Goal: Task Accomplishment & Management: Use online tool/utility

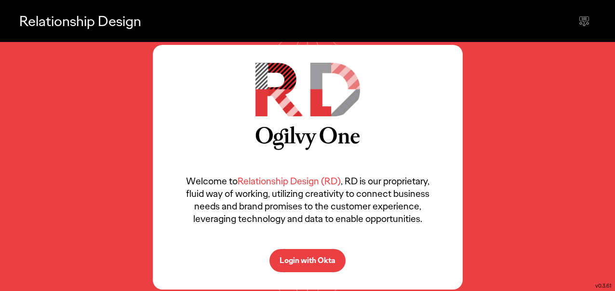
scroll to position [1, 0]
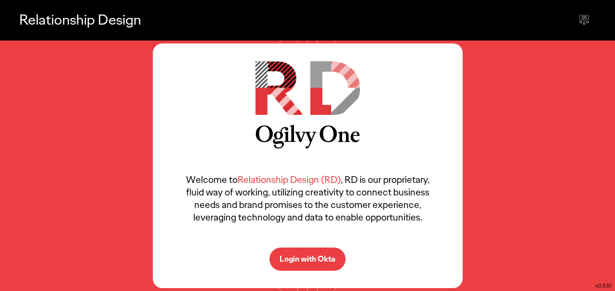
click at [308, 264] on button "Login with Okta" at bounding box center [307, 258] width 76 height 23
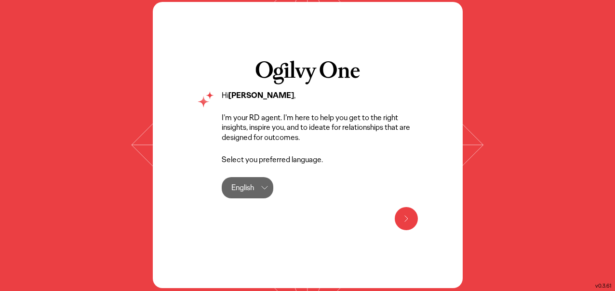
click at [413, 217] on button at bounding box center [406, 218] width 23 height 23
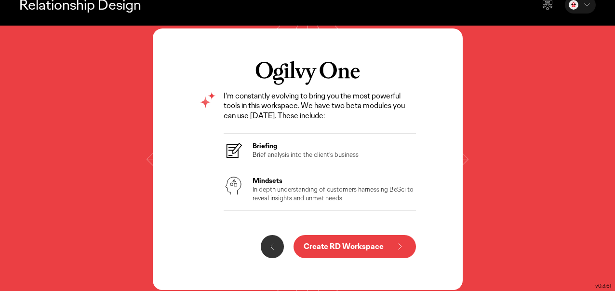
scroll to position [18, 0]
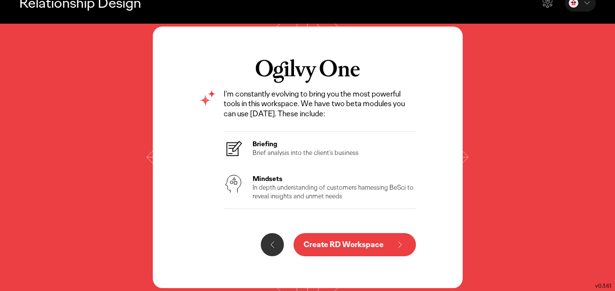
click at [408, 254] on button "Create RD Workspace" at bounding box center [355, 244] width 122 height 23
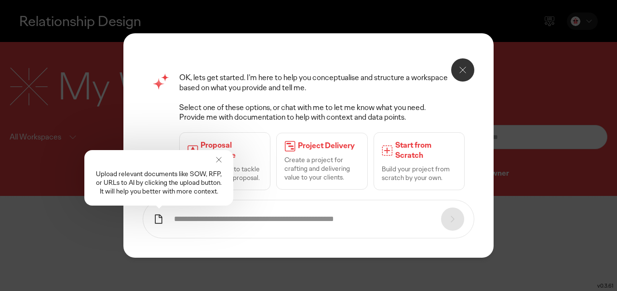
click at [220, 161] on icon at bounding box center [219, 160] width 10 height 10
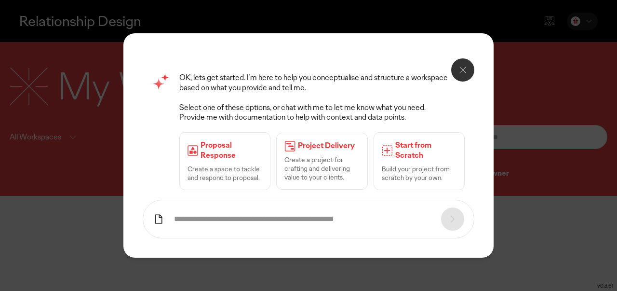
click at [419, 157] on p "Start from Scratch" at bounding box center [425, 150] width 61 height 20
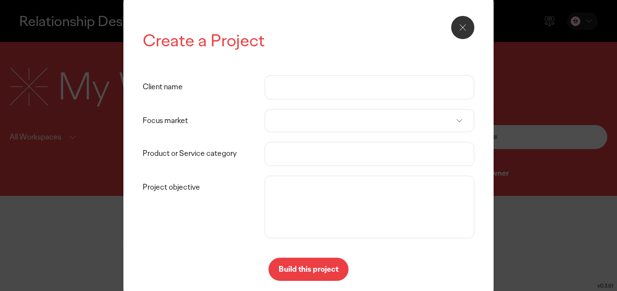
click at [464, 27] on icon at bounding box center [463, 28] width 12 height 12
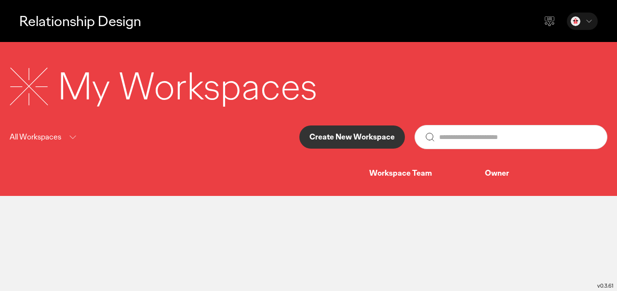
click at [548, 15] on icon at bounding box center [550, 21] width 12 height 12
